Goal: Information Seeking & Learning: Learn about a topic

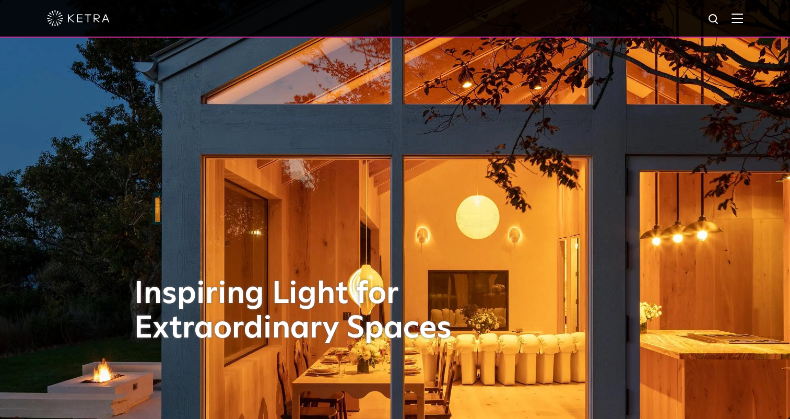
click at [743, 18] on img at bounding box center [737, 18] width 11 height 10
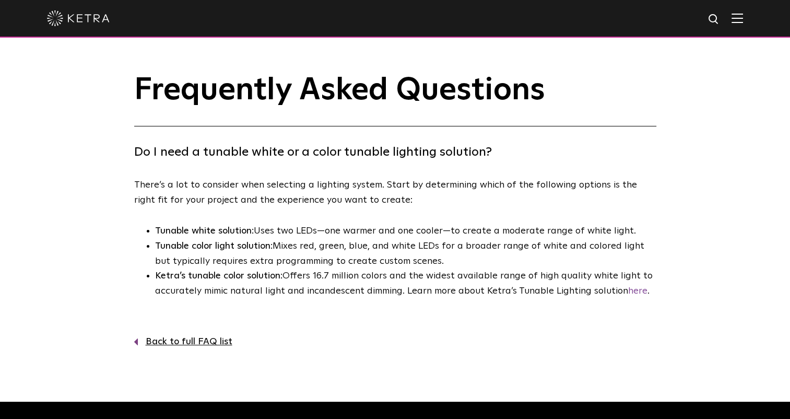
click at [112, 18] on div at bounding box center [395, 18] width 696 height 37
click at [107, 18] on img at bounding box center [78, 18] width 63 height 16
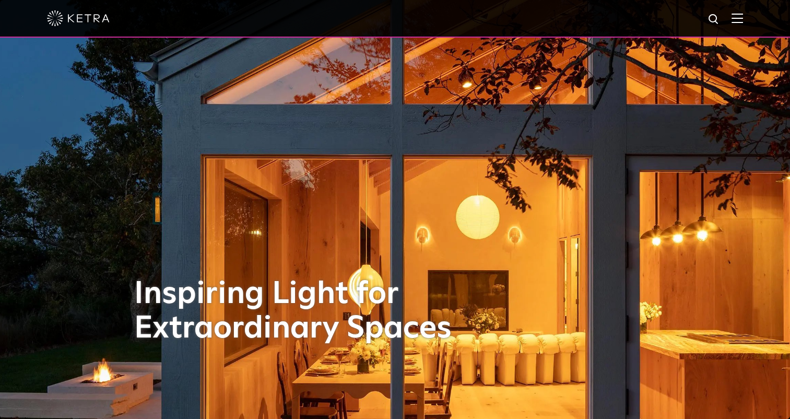
click at [752, 20] on div at bounding box center [395, 19] width 790 height 38
click at [743, 18] on img at bounding box center [737, 18] width 11 height 10
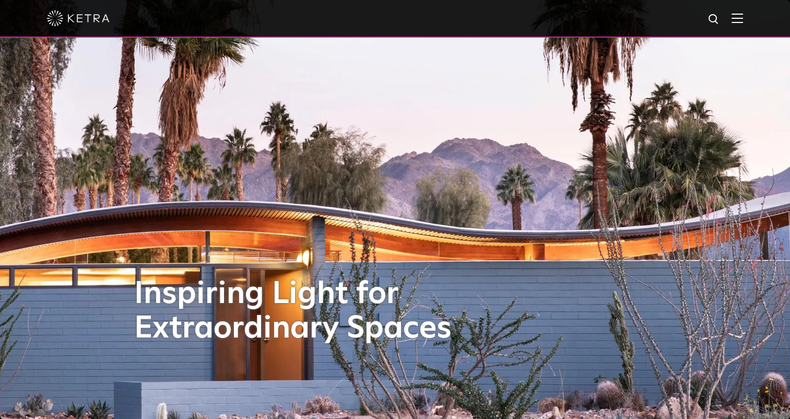
click at [740, 19] on img at bounding box center [737, 18] width 11 height 10
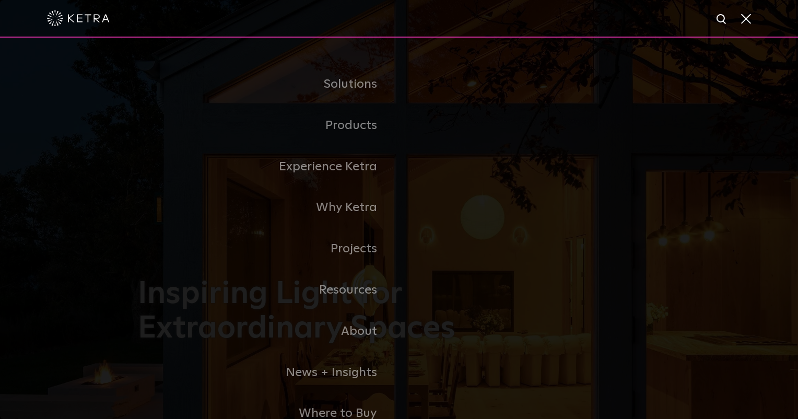
click at [746, 190] on div "Solutions Commercial Residential Products Commercial Products Residential Produ…" at bounding box center [399, 249] width 798 height 422
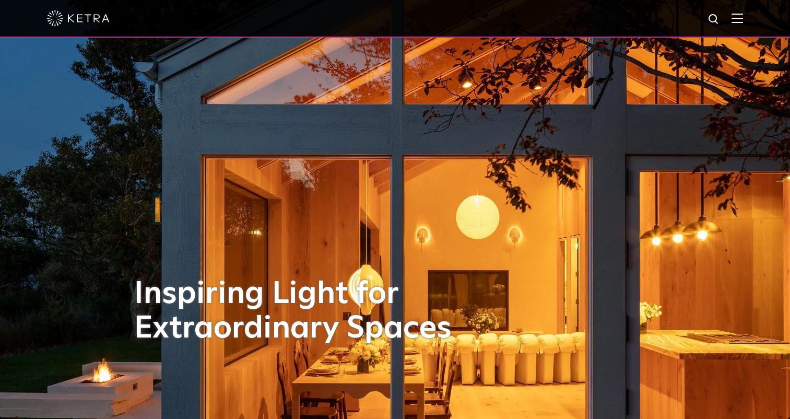
click at [743, 16] on img at bounding box center [737, 18] width 11 height 10
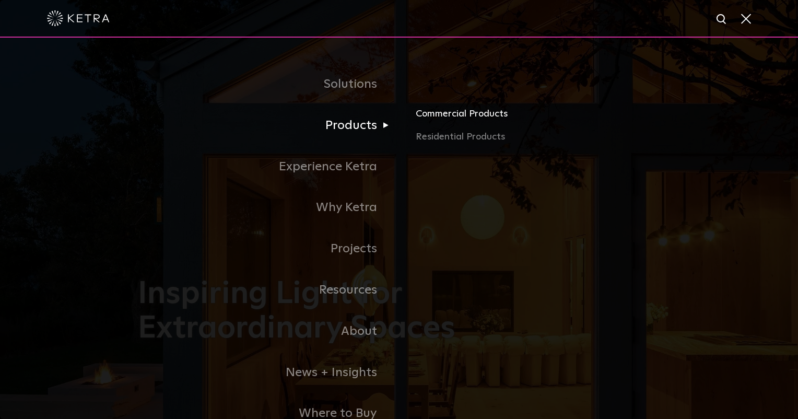
click at [437, 116] on link "Commercial Products" at bounding box center [538, 118] width 244 height 23
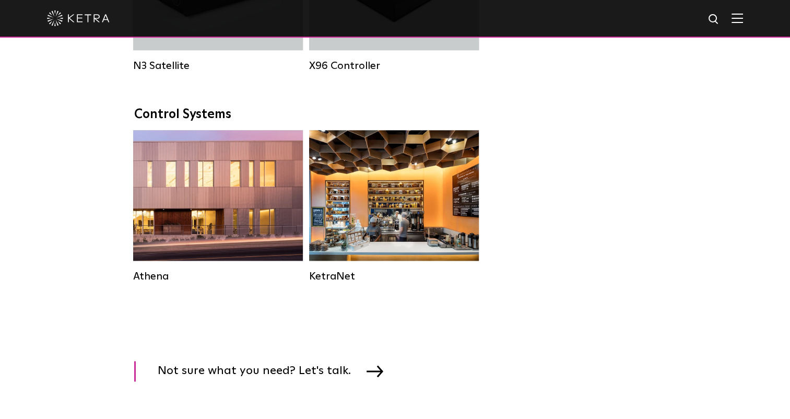
scroll to position [1514, 0]
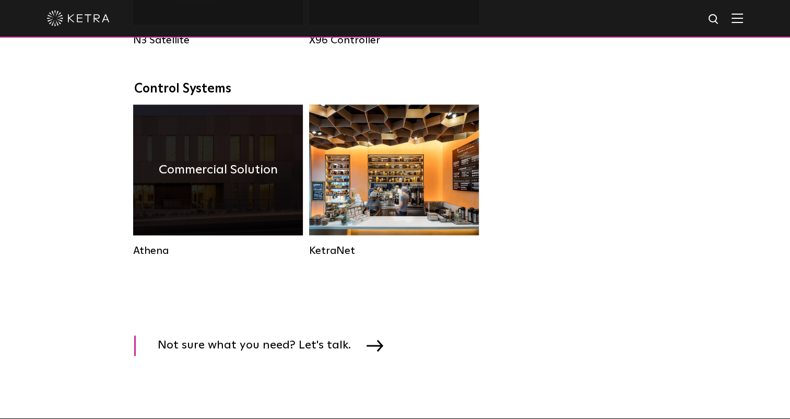
click at [187, 173] on div "Commercial Solution" at bounding box center [218, 169] width 170 height 131
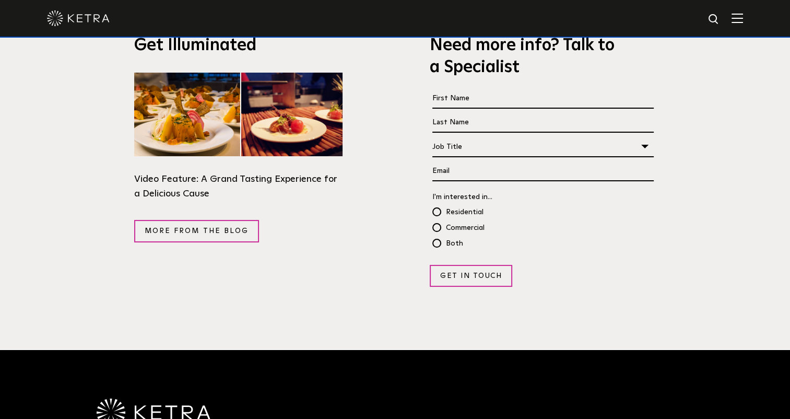
scroll to position [2059, 0]
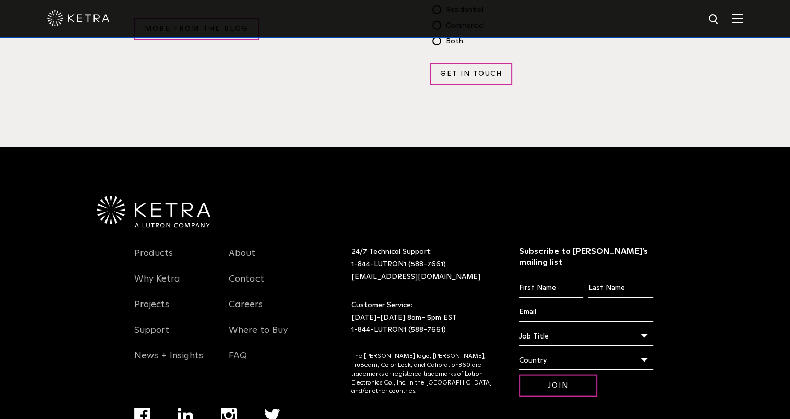
click at [735, 179] on div "Products Why Ketra Projects Support News + Insights About Contact Careers Where…" at bounding box center [395, 311] width 790 height 329
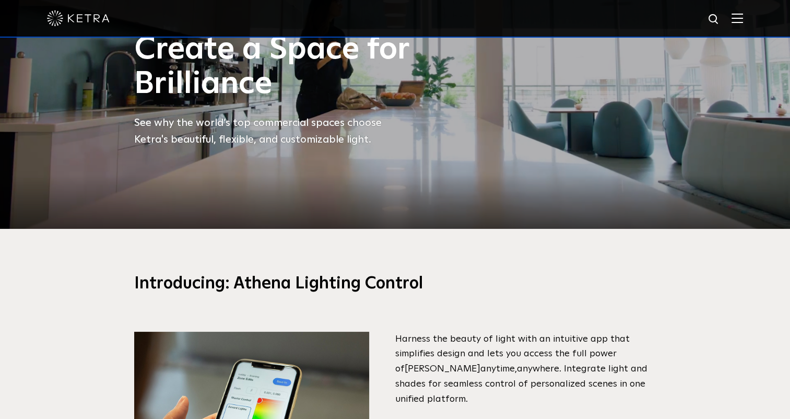
scroll to position [0, 0]
